Goal: Check status

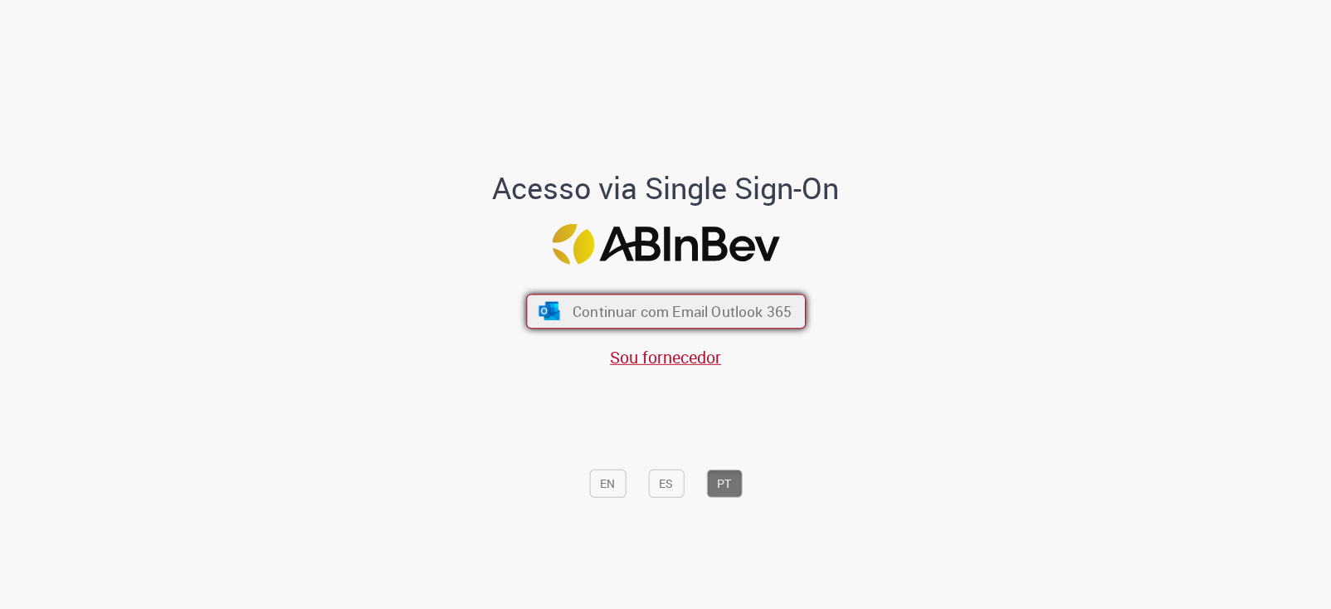
click at [624, 319] on span "Continuar com Email Outlook 365" at bounding box center [681, 311] width 219 height 19
